Goal: Navigation & Orientation: Understand site structure

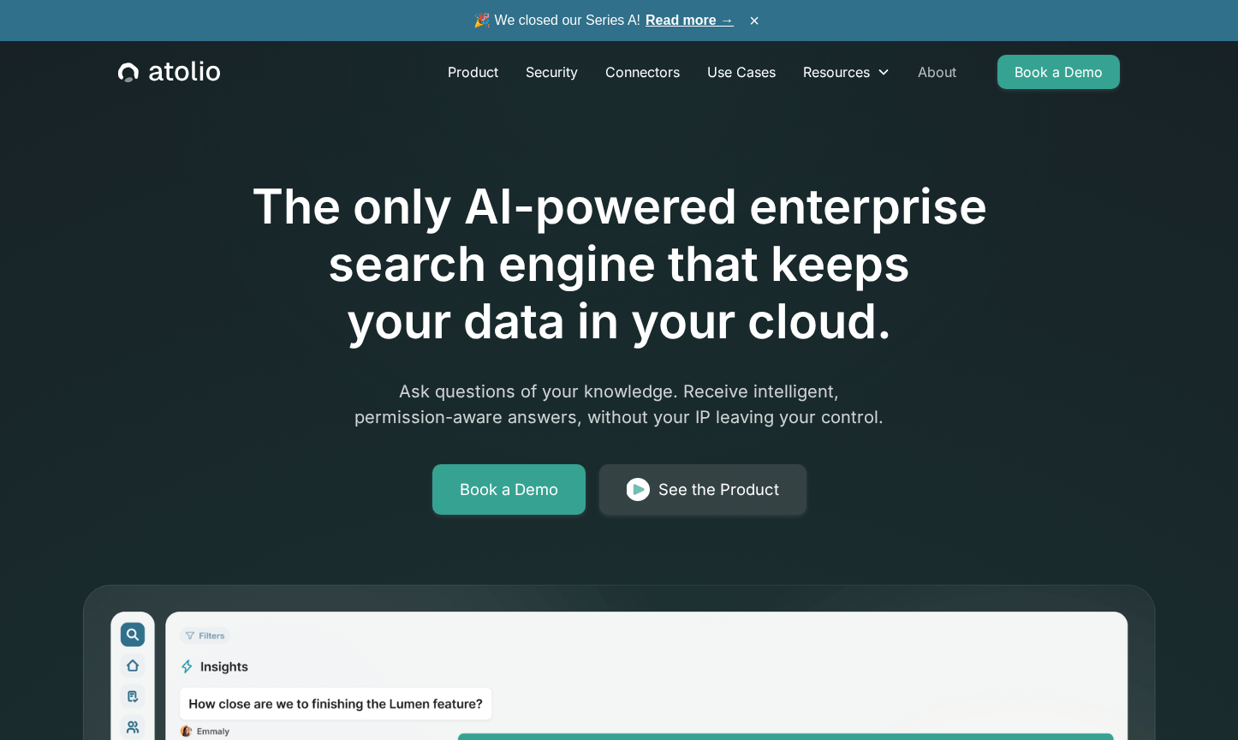
click at [933, 74] on link "About" at bounding box center [937, 72] width 66 height 34
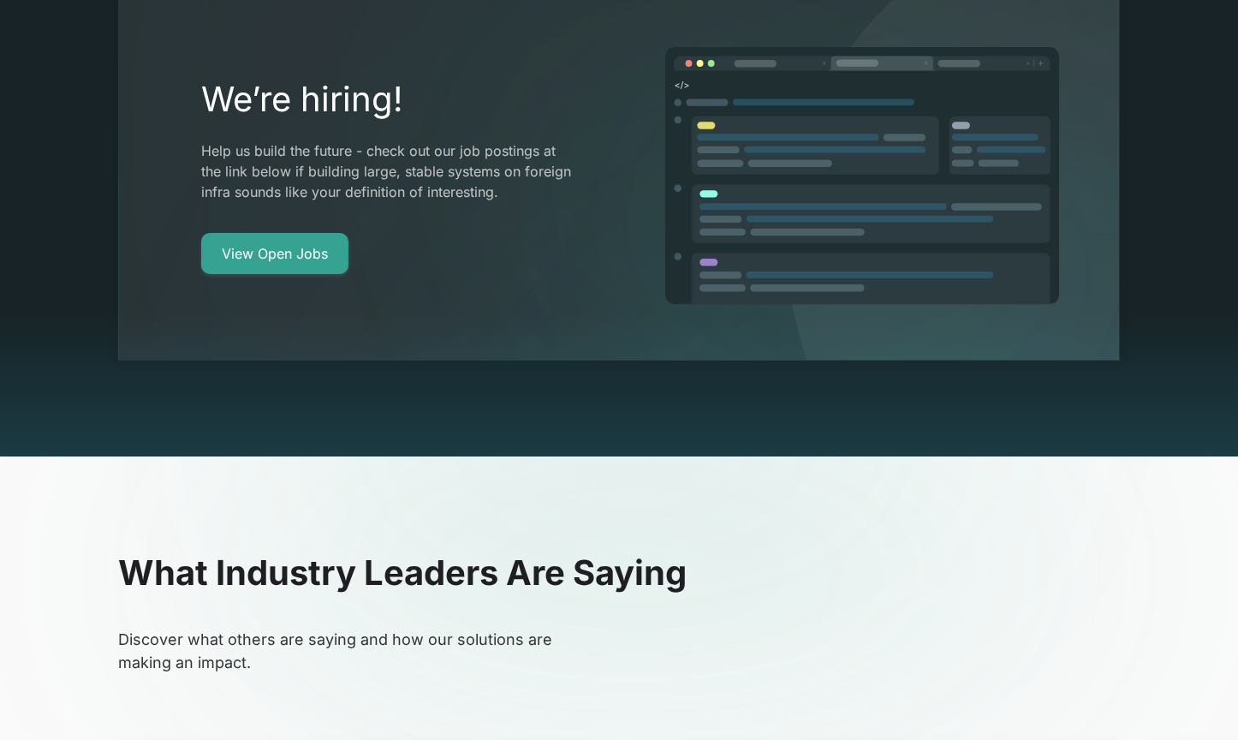
scroll to position [3388, 0]
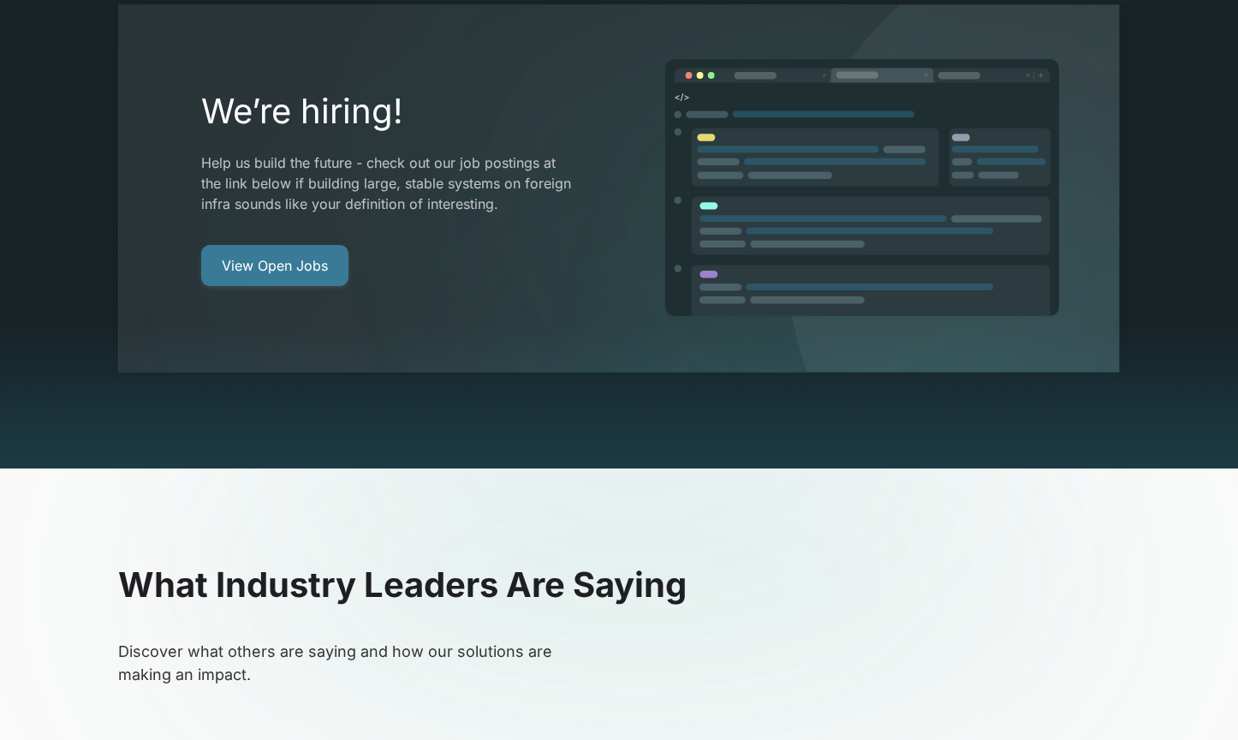
click at [300, 245] on link "View Open Jobs" at bounding box center [274, 265] width 147 height 41
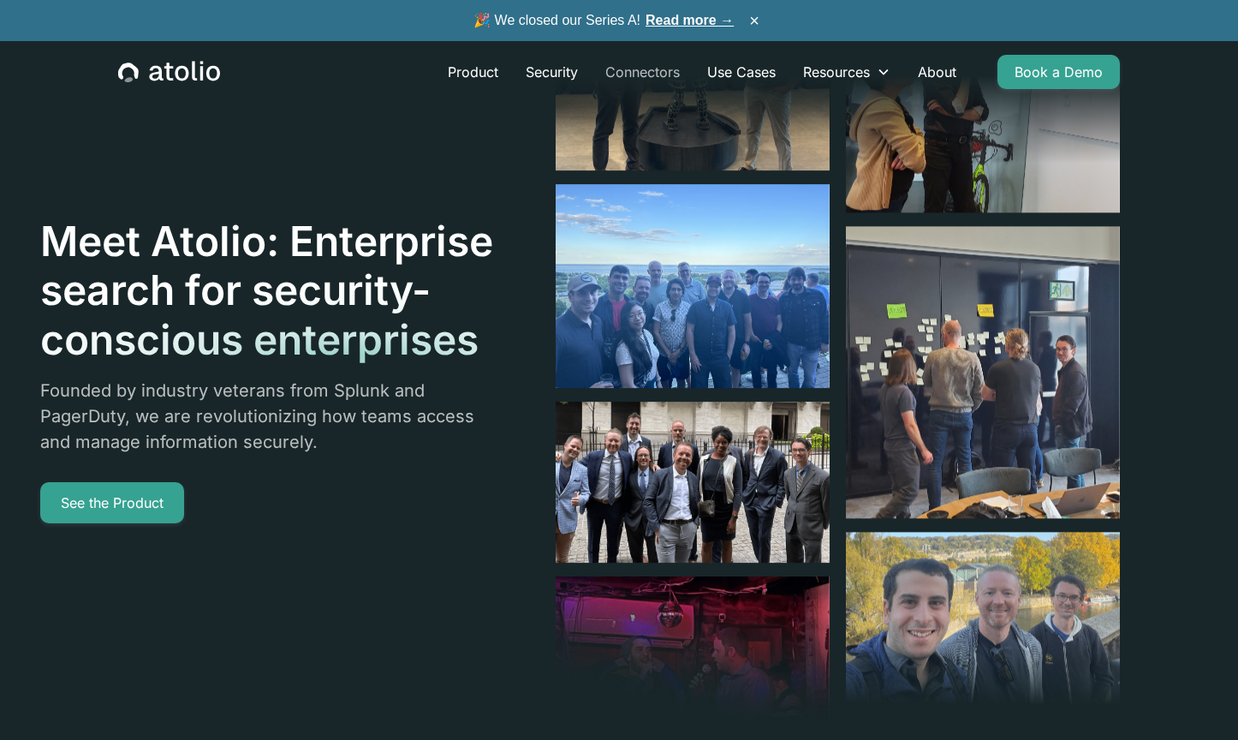
scroll to position [0, 0]
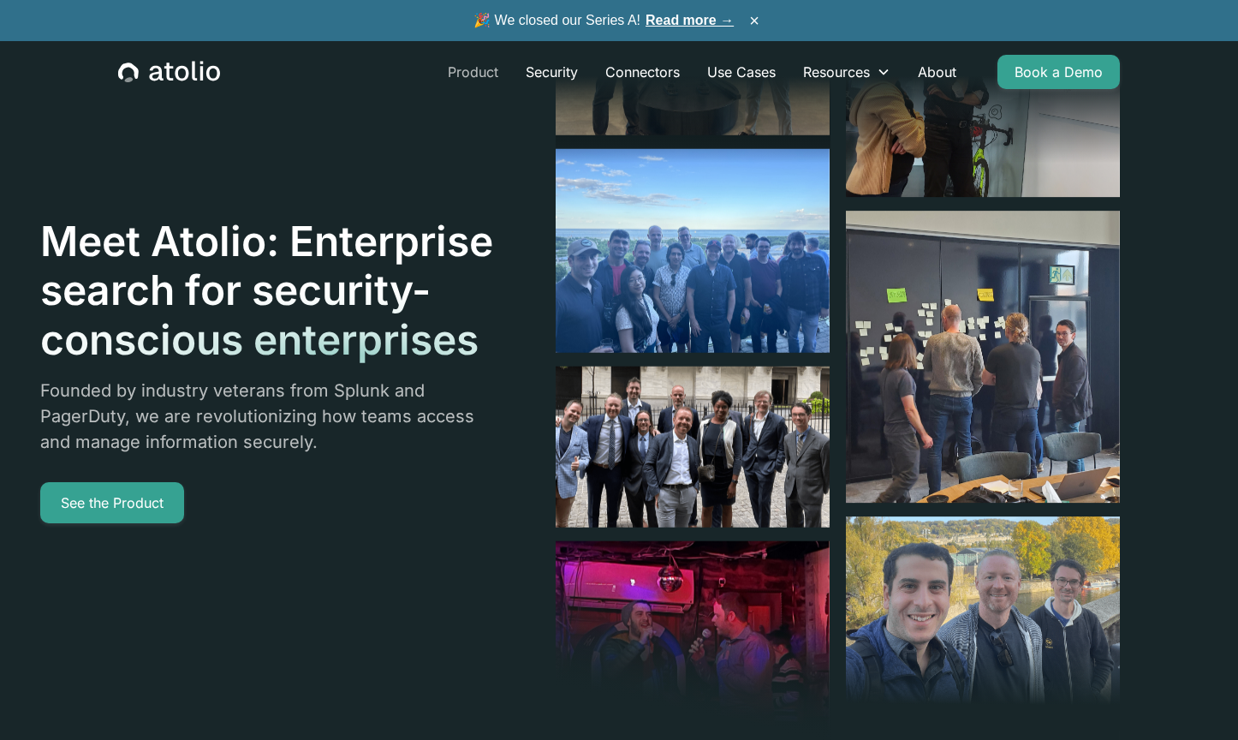
click at [480, 71] on link "Product" at bounding box center [473, 72] width 78 height 34
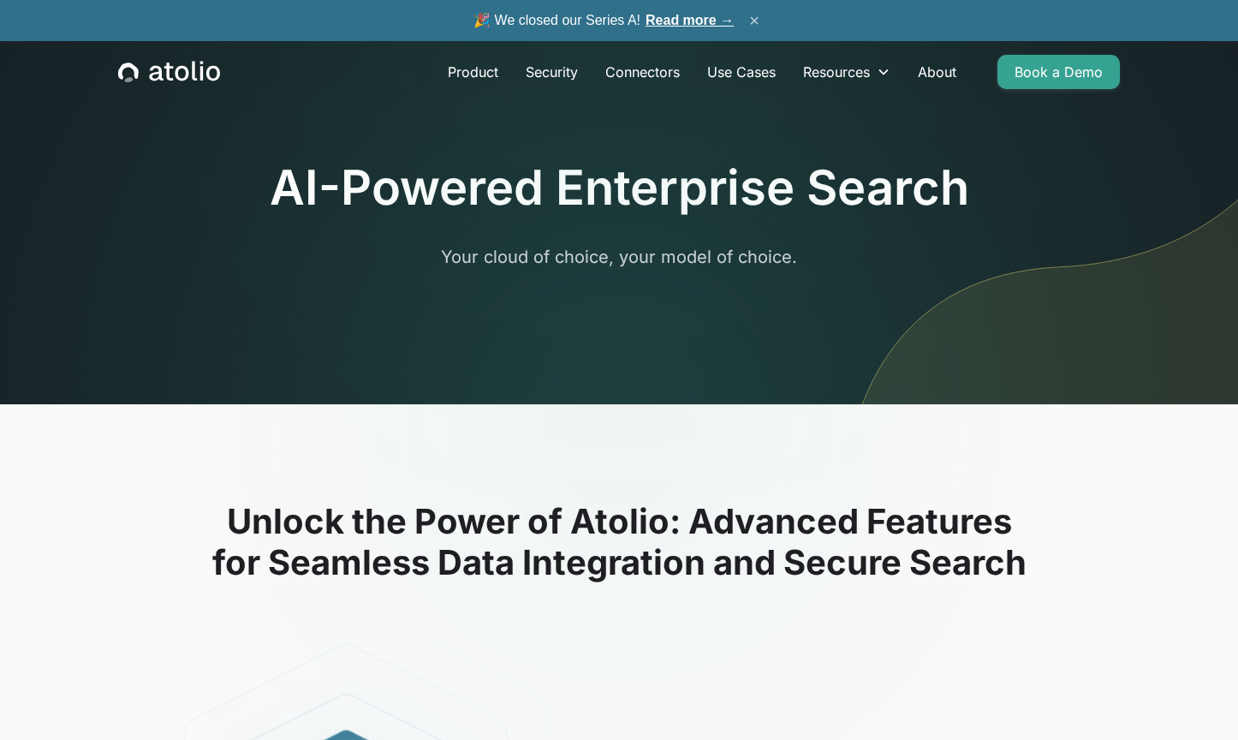
click at [758, 21] on button "×" at bounding box center [754, 20] width 21 height 19
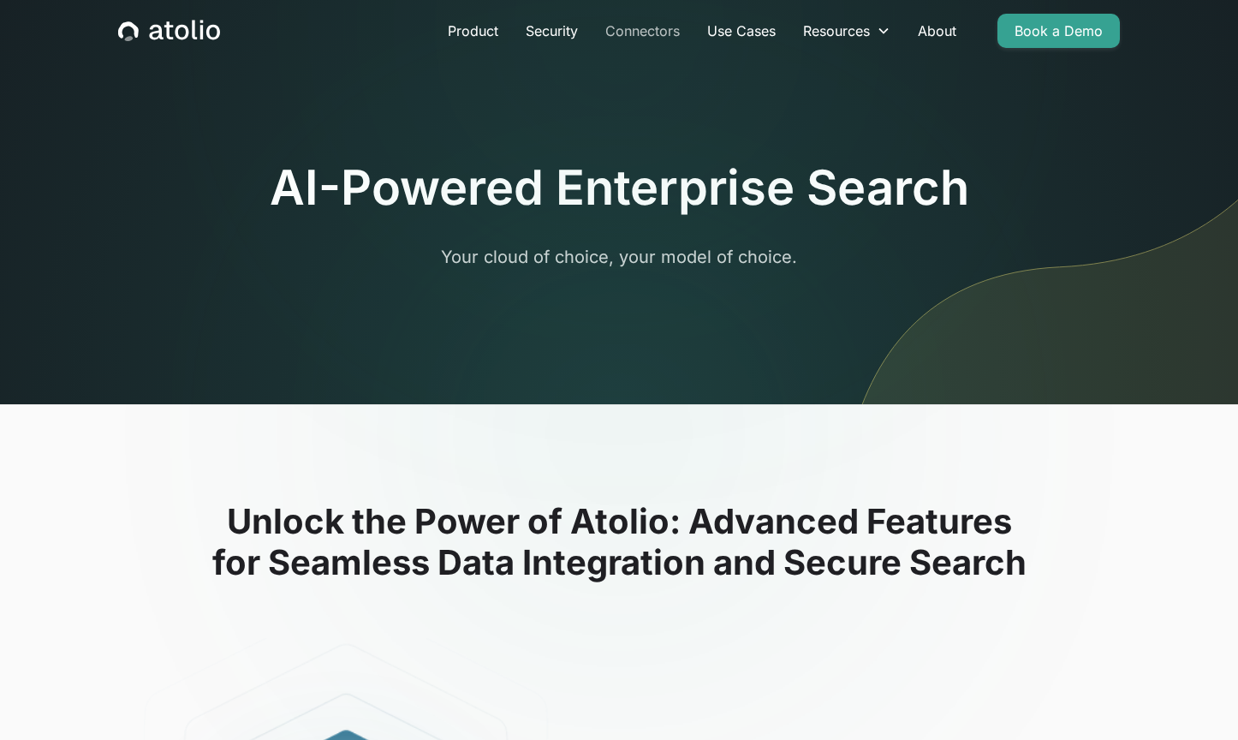
click at [666, 23] on link "Connectors" at bounding box center [643, 31] width 102 height 34
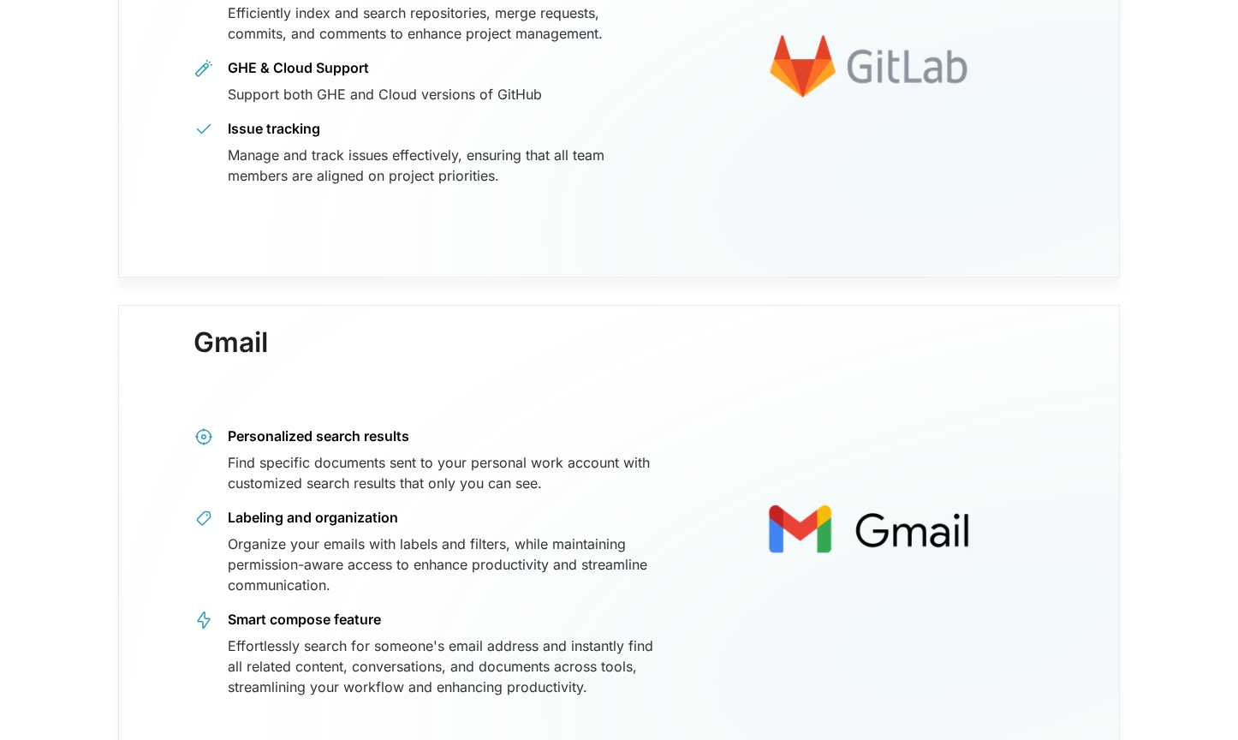
scroll to position [4531, 0]
